Goal: Task Accomplishment & Management: Manage account settings

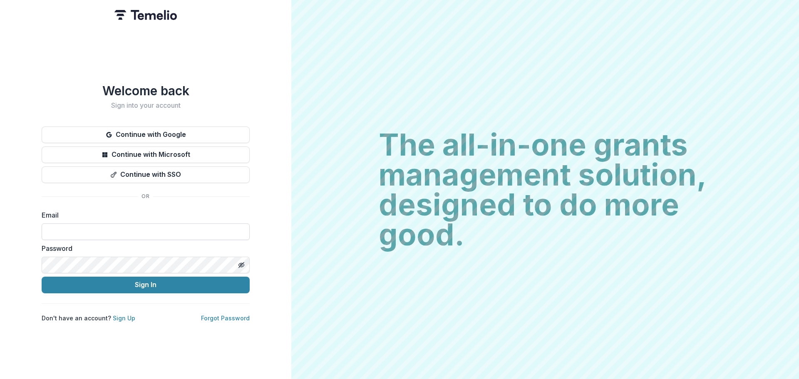
click at [113, 228] on input at bounding box center [146, 231] width 208 height 17
type input "**********"
click at [240, 262] on icon "Toggle password visibility" at bounding box center [241, 265] width 7 height 7
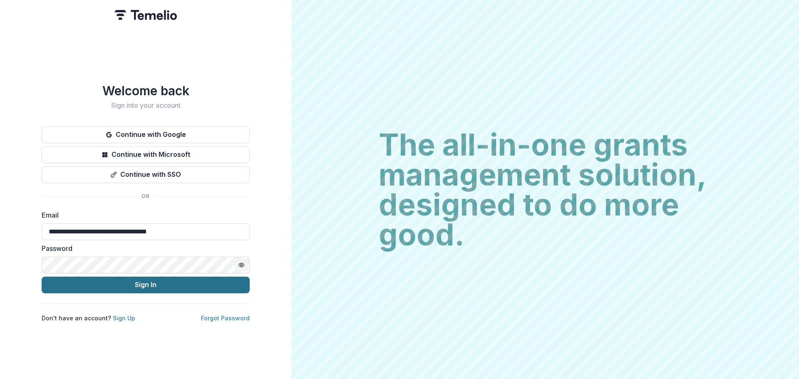
click at [152, 282] on button "Sign In" at bounding box center [146, 285] width 208 height 17
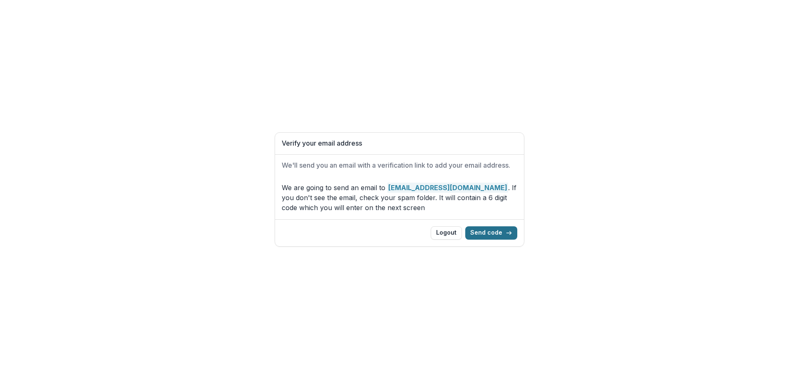
click at [486, 240] on button "Send code" at bounding box center [491, 232] width 52 height 13
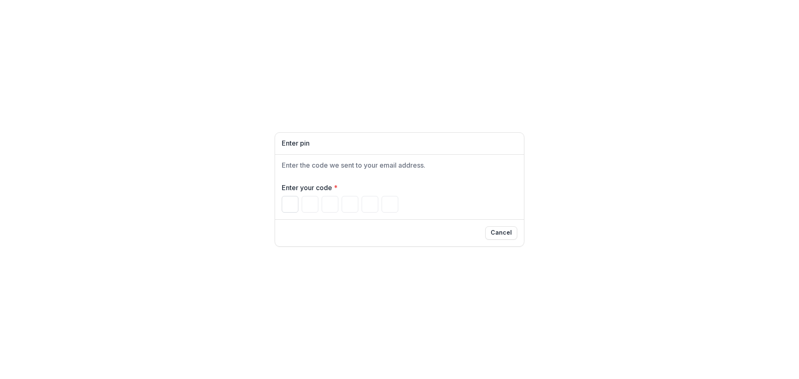
paste input "Please enter your pin code"
type input "*"
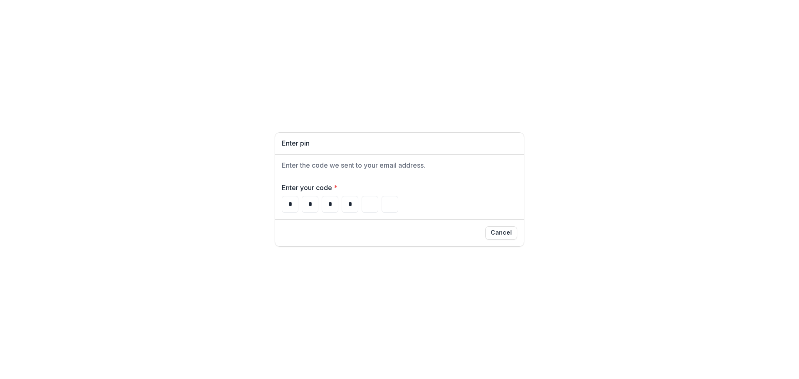
type input "*"
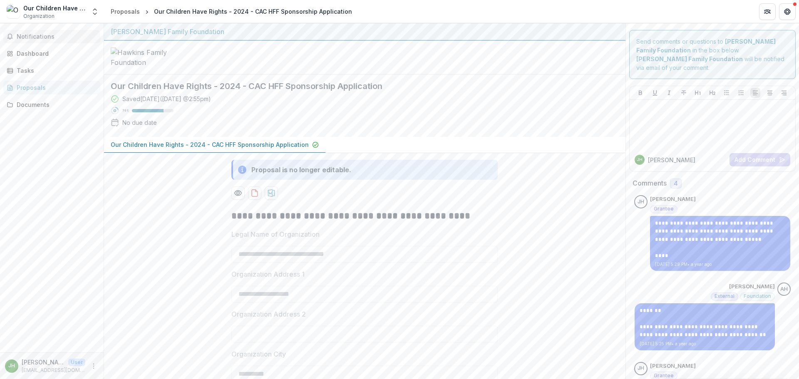
click at [38, 36] on span "Notifications" at bounding box center [57, 36] width 80 height 7
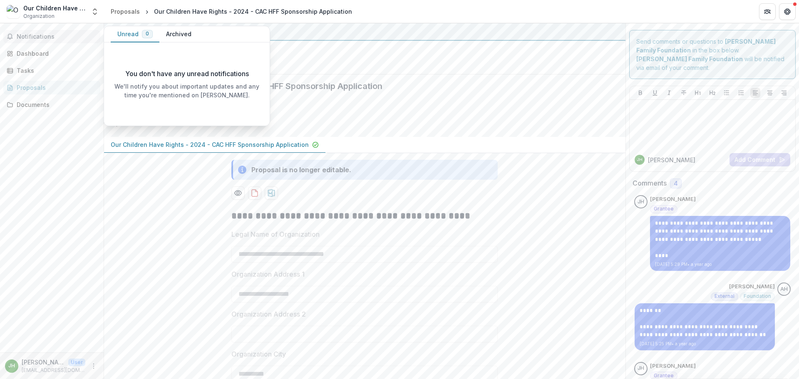
click at [587, 68] on div at bounding box center [364, 58] width 521 height 34
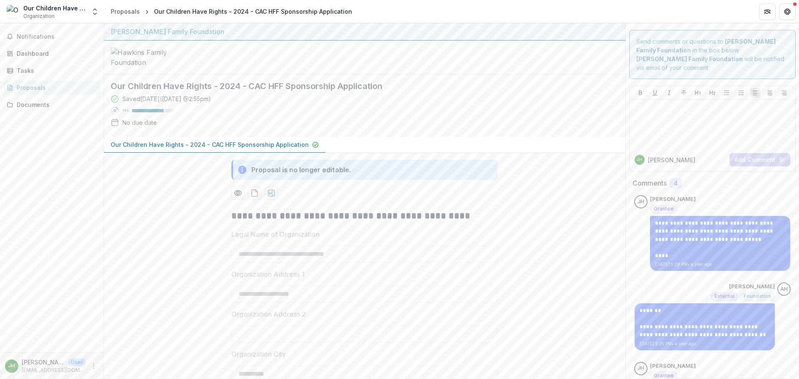
click at [47, 11] on div "Our Children Have [DOMAIN_NAME]" at bounding box center [54, 8] width 62 height 9
click at [123, 7] on div "Proposals" at bounding box center [125, 11] width 29 height 9
